Goal: Navigation & Orientation: Find specific page/section

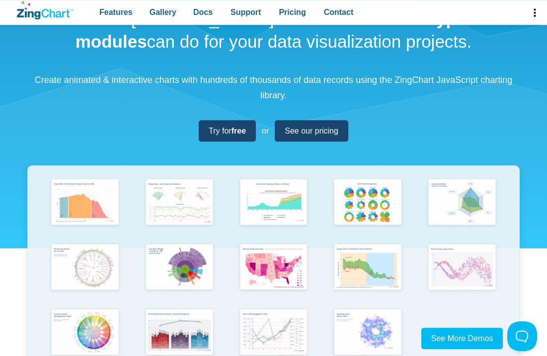
scroll to position [62, 0]
click at [323, 131] on span "See our pricing" at bounding box center [312, 130] width 54 height 13
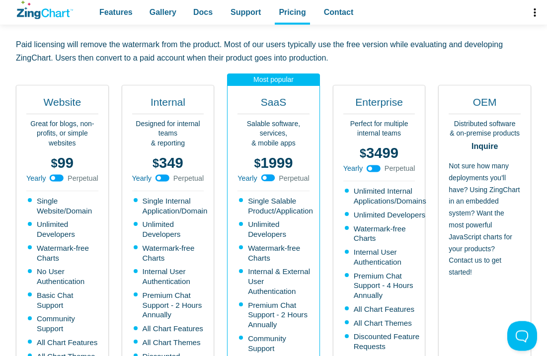
scroll to position [240, 0]
click at [63, 175] on use "App Content" at bounding box center [57, 178] width 14 height 7
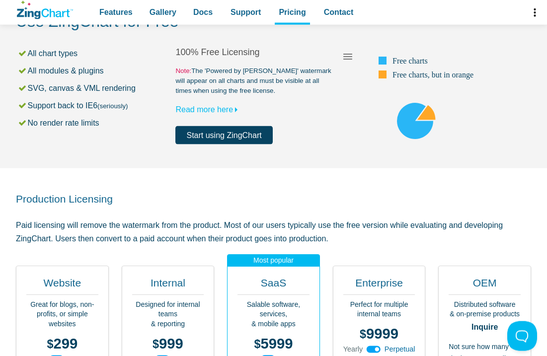
scroll to position [0, 0]
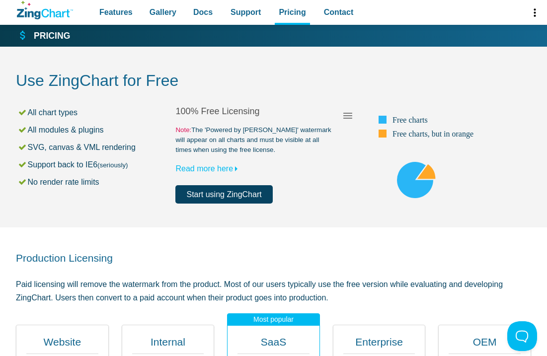
click at [58, 16] on icon "ZingChart Logo. Click to return to the homepage" at bounding box center [45, 10] width 56 height 18
